Goal: Task Accomplishment & Management: Complete application form

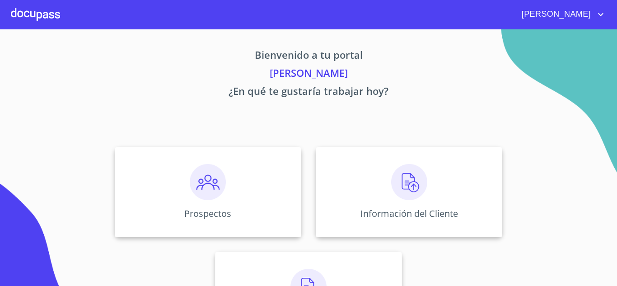
scroll to position [45, 0]
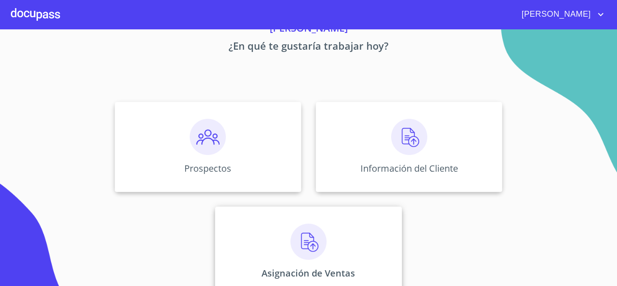
click at [305, 243] on img at bounding box center [309, 242] width 36 height 36
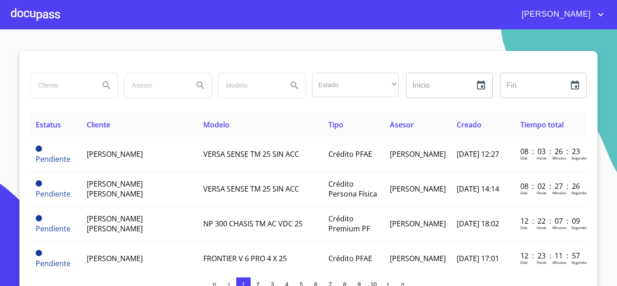
click at [58, 89] on input "search" at bounding box center [61, 85] width 61 height 24
type input "f"
type input "gloria BERENICE"
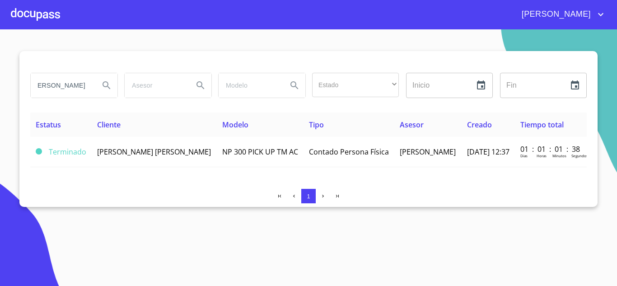
click at [36, 16] on div at bounding box center [35, 14] width 49 height 29
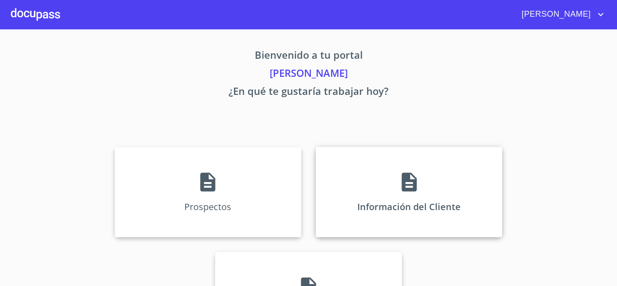
click at [407, 177] on div "Información del Cliente" at bounding box center [409, 192] width 187 height 90
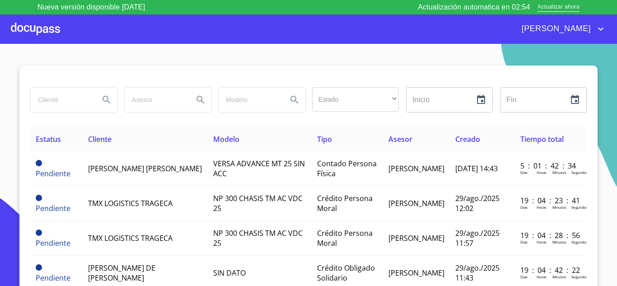
click at [67, 107] on input "search" at bounding box center [61, 100] width 61 height 24
type input "[PERSON_NAME]"
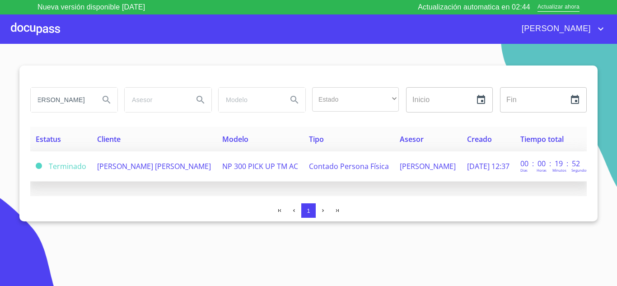
click at [114, 172] on td "[PERSON_NAME] [PERSON_NAME]" at bounding box center [154, 166] width 125 height 30
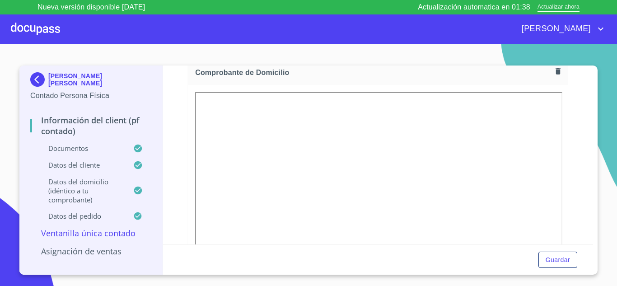
scroll to position [499, 0]
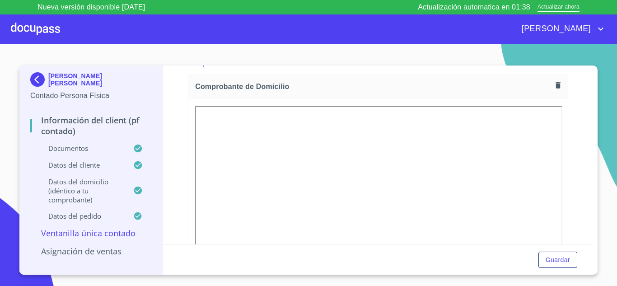
click at [556, 85] on icon "button" at bounding box center [558, 85] width 5 height 6
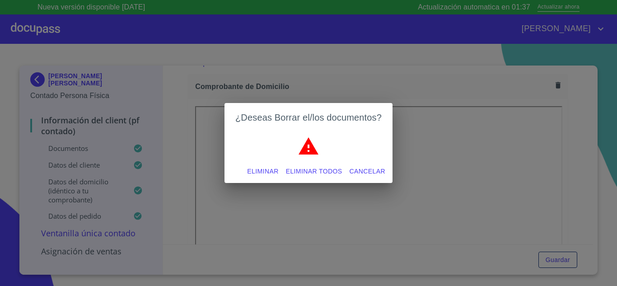
click at [263, 170] on span "Eliminar" at bounding box center [262, 171] width 31 height 11
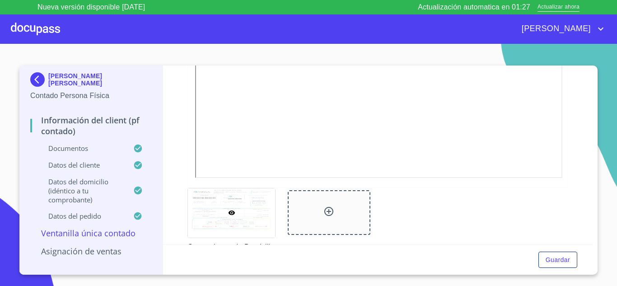
scroll to position [688, 0]
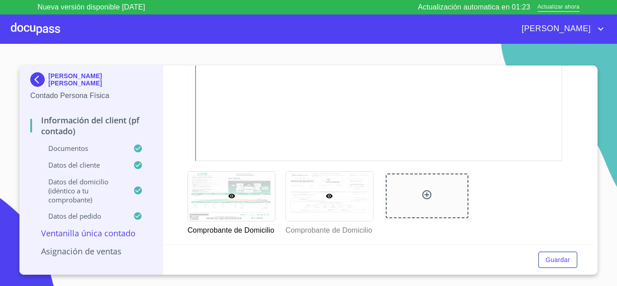
click at [311, 207] on div at bounding box center [329, 196] width 87 height 49
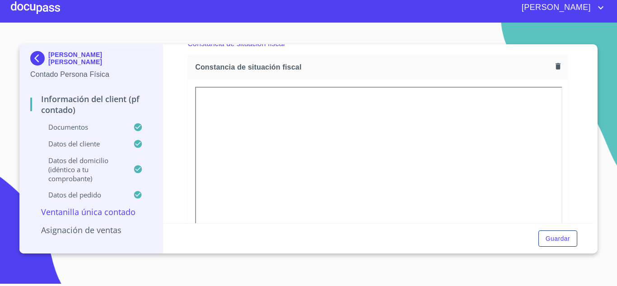
scroll to position [1210, 0]
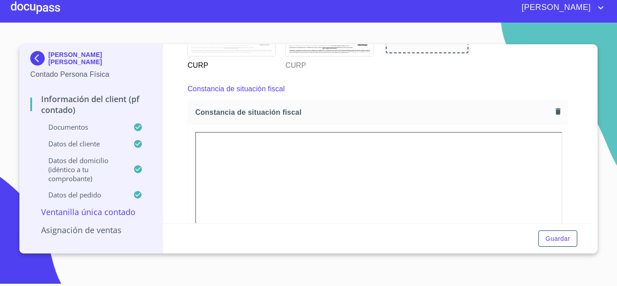
click at [554, 118] on button "button" at bounding box center [558, 111] width 12 height 12
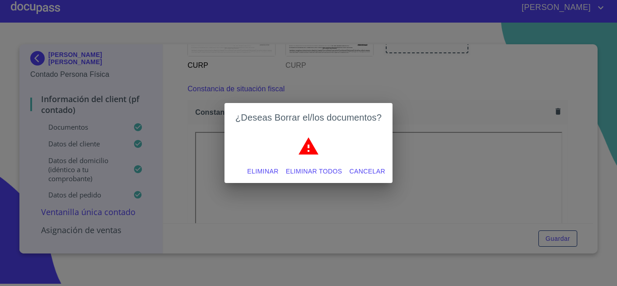
click at [265, 171] on span "Eliminar" at bounding box center [262, 171] width 31 height 11
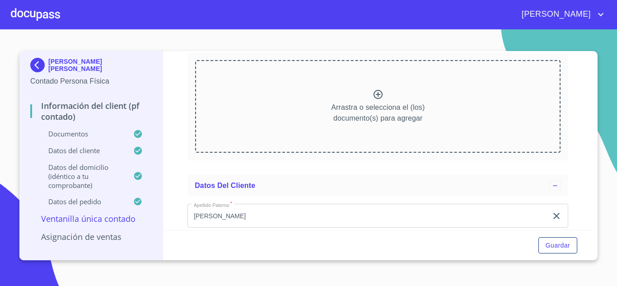
scroll to position [1266, 0]
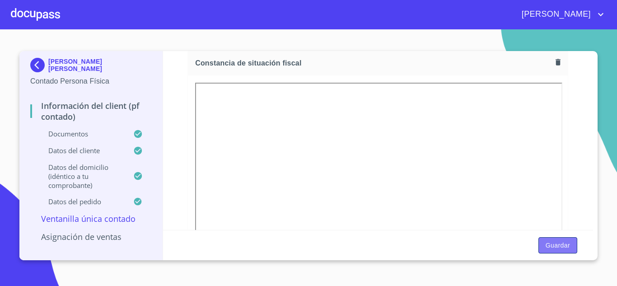
click at [564, 247] on span "Guardar" at bounding box center [558, 245] width 24 height 11
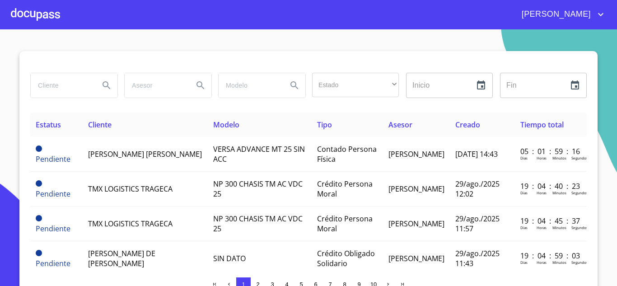
click at [56, 82] on input "search" at bounding box center [61, 85] width 61 height 24
type input "[PERSON_NAME]"
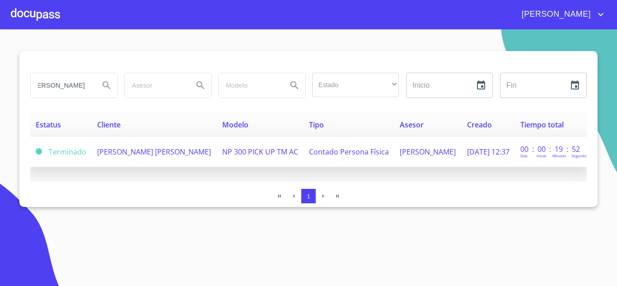
click at [127, 155] on span "[PERSON_NAME] [PERSON_NAME]" at bounding box center [154, 152] width 114 height 10
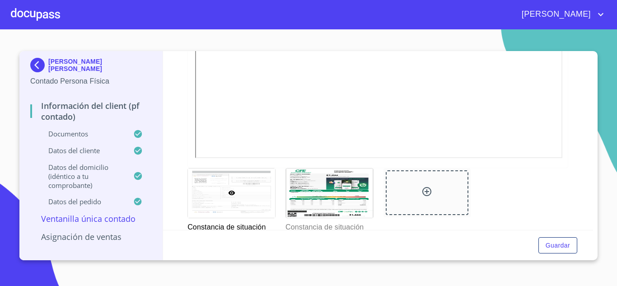
scroll to position [1500, 0]
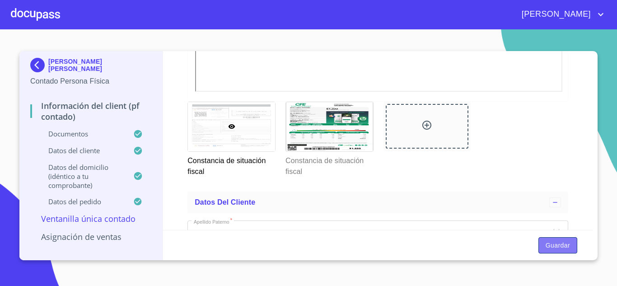
click at [556, 247] on span "Guardar" at bounding box center [558, 245] width 24 height 11
